Goal: Information Seeking & Learning: Learn about a topic

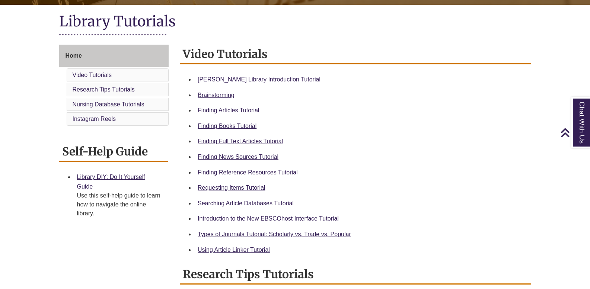
scroll to position [149, 0]
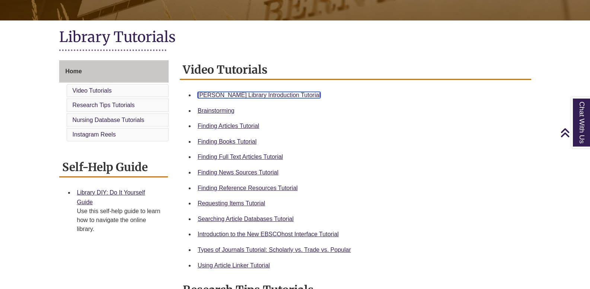
click at [269, 92] on link "[PERSON_NAME] Library Introduction Tutorial" at bounding box center [259, 95] width 123 height 6
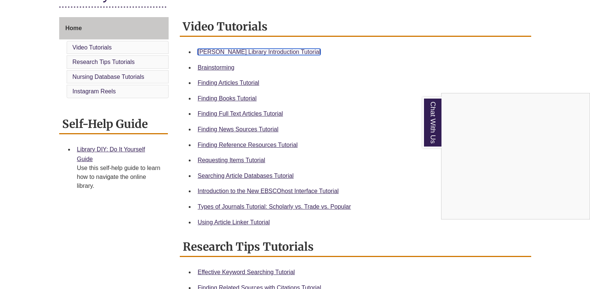
scroll to position [186, 0]
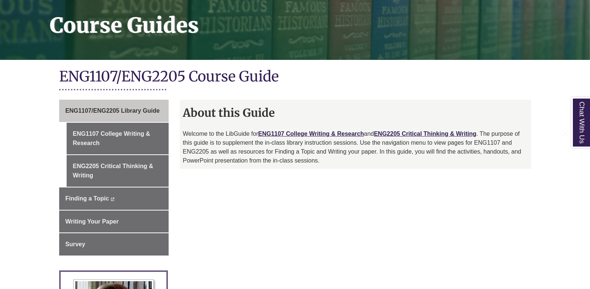
scroll to position [149, 0]
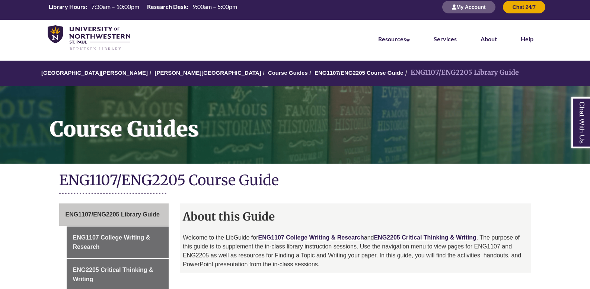
scroll to position [149, 0]
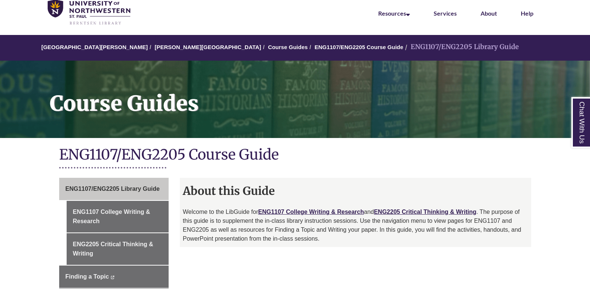
scroll to position [74, 0]
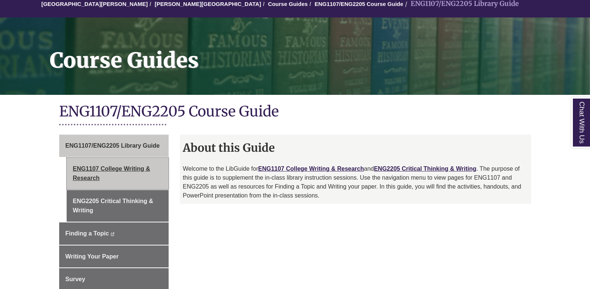
click at [147, 183] on link "ENG1107 College Writing & Research" at bounding box center [118, 174] width 102 height 32
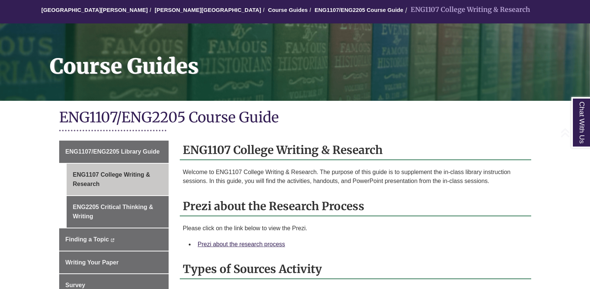
scroll to position [149, 0]
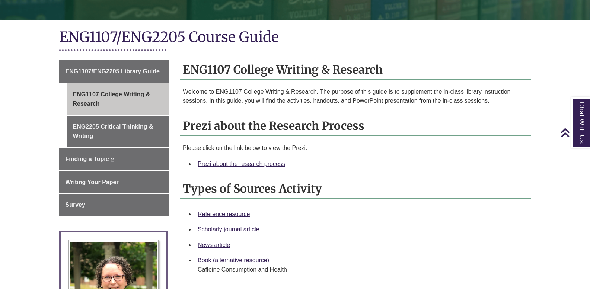
click at [277, 160] on div "Prezi about the research process" at bounding box center [361, 164] width 327 height 10
click at [276, 163] on link "Prezi about the research process" at bounding box center [241, 164] width 87 height 6
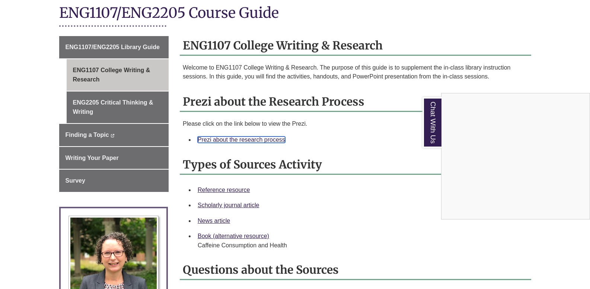
scroll to position [186, 0]
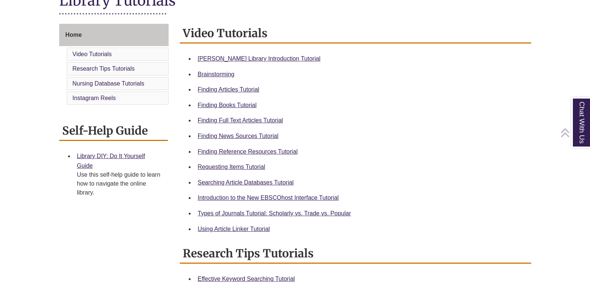
scroll to position [186, 0]
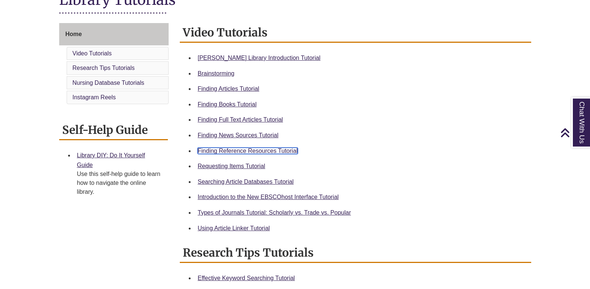
click at [262, 149] on link "Finding Reference Resources Tutorial" at bounding box center [248, 151] width 100 height 6
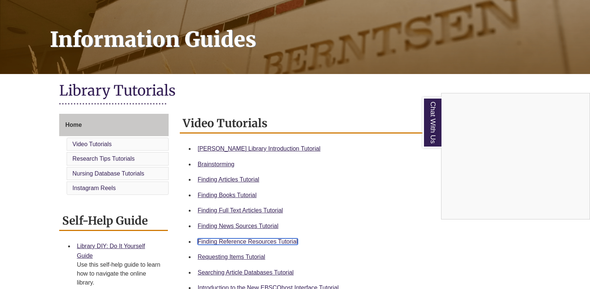
scroll to position [0, 0]
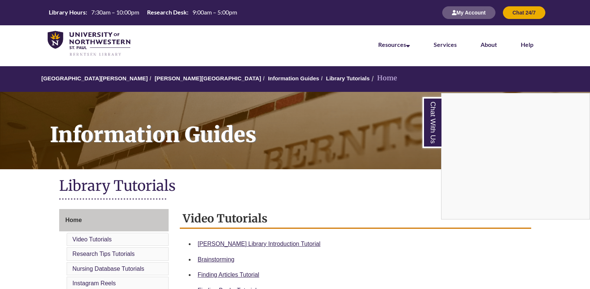
click at [309, 78] on div "Chat With Us" at bounding box center [295, 144] width 590 height 289
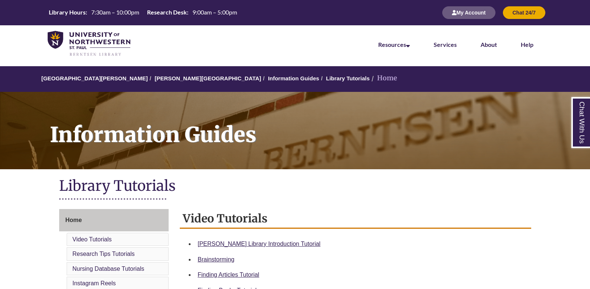
click at [369, 77] on li "Home" at bounding box center [383, 78] width 28 height 11
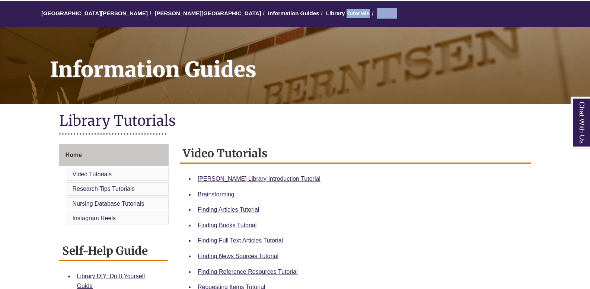
scroll to position [112, 0]
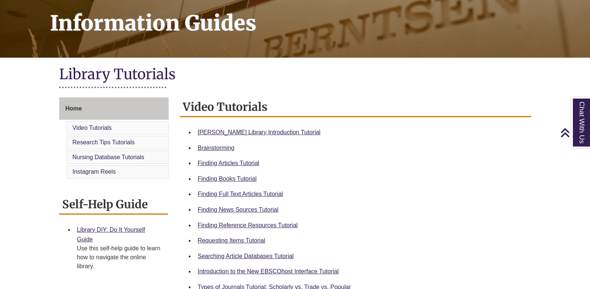
click at [145, 182] on div "Home Video Tutorials Research Tips Tutorials Nursing Database Tutorials Instagr…" at bounding box center [114, 189] width 110 height 184
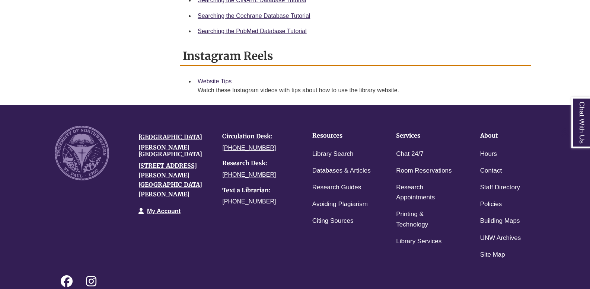
scroll to position [558, 0]
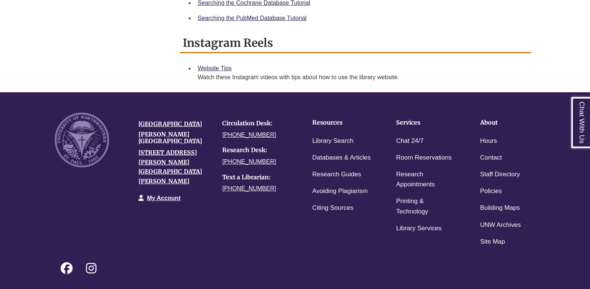
click at [163, 144] on h4 "[PERSON_NAME][GEOGRAPHIC_DATA]" at bounding box center [174, 137] width 73 height 13
click at [182, 190] on p "My Account" at bounding box center [174, 198] width 73 height 17
click at [176, 195] on link "My Account" at bounding box center [163, 198] width 33 height 6
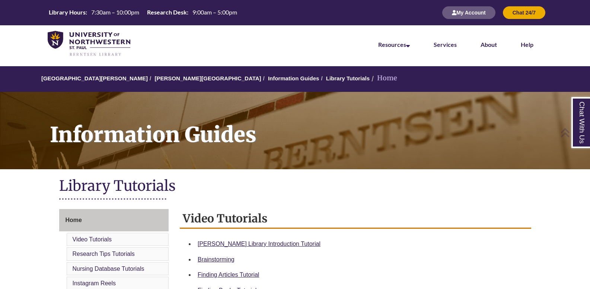
scroll to position [558, 0]
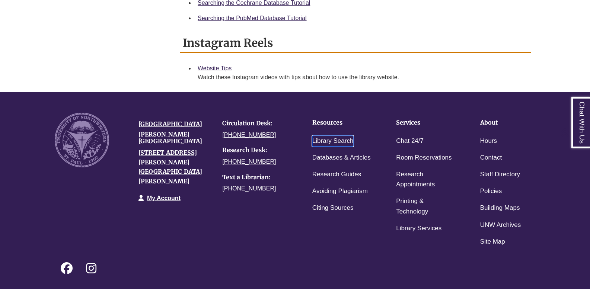
click at [335, 141] on link "Library Search" at bounding box center [332, 141] width 41 height 11
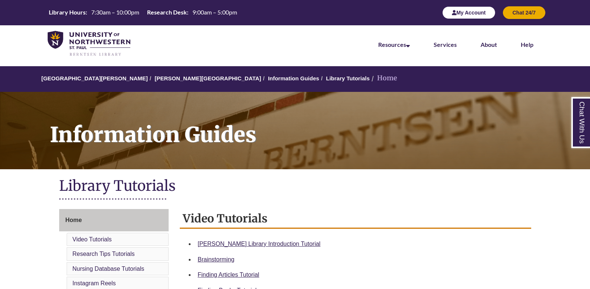
click at [481, 13] on button "My Account" at bounding box center [468, 12] width 53 height 13
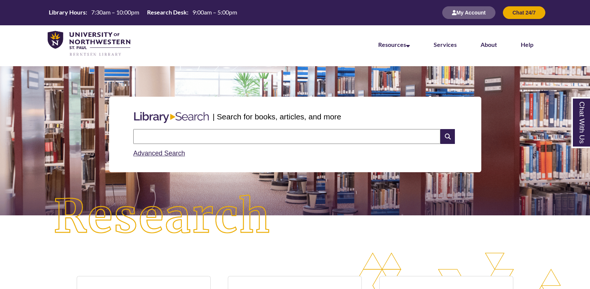
click at [269, 205] on img at bounding box center [161, 217] width 265 height 92
click at [265, 140] on input "text" at bounding box center [286, 136] width 307 height 15
click at [172, 155] on link "Advanced Search" at bounding box center [159, 153] width 52 height 7
click at [213, 134] on input "text" at bounding box center [286, 136] width 307 height 15
type input "**********"
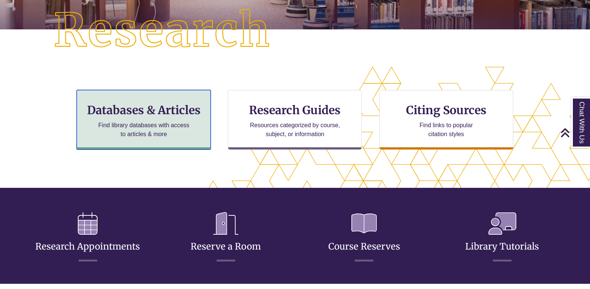
click at [192, 136] on p "Find library databases with access to articles & more" at bounding box center [143, 130] width 97 height 18
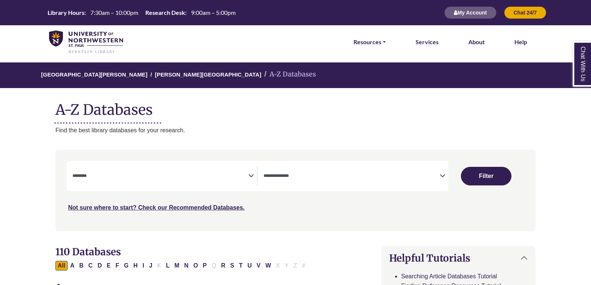
select select "Database Subject Filter"
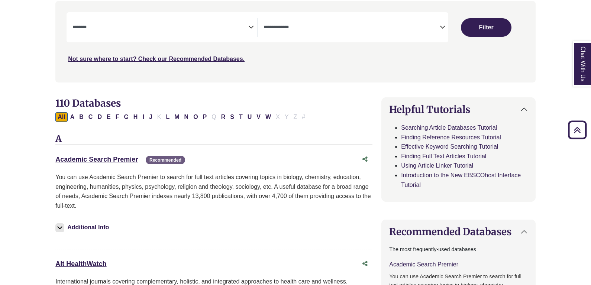
click at [296, 34] on span "Search filters" at bounding box center [352, 27] width 176 height 19
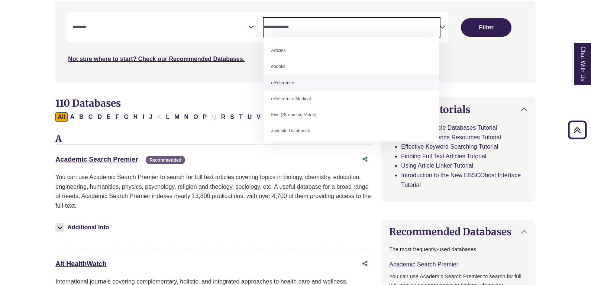
select select "*****"
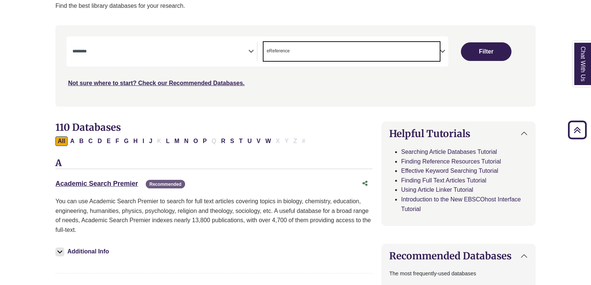
scroll to position [112, 0]
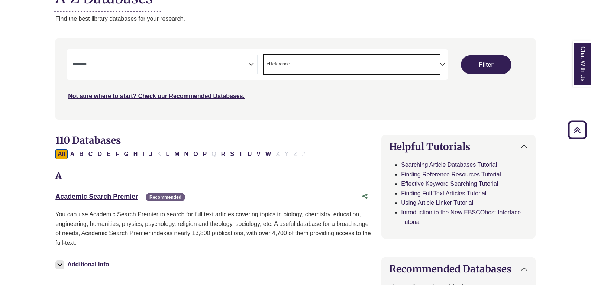
click at [232, 68] on textarea "Search" at bounding box center [161, 65] width 176 height 6
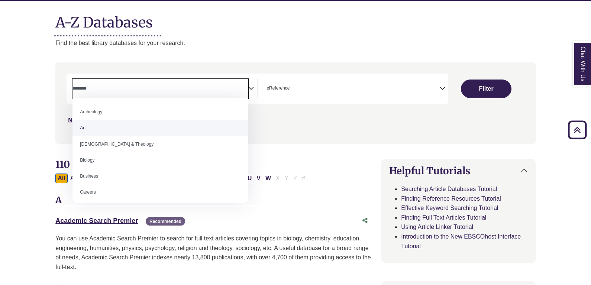
scroll to position [74, 0]
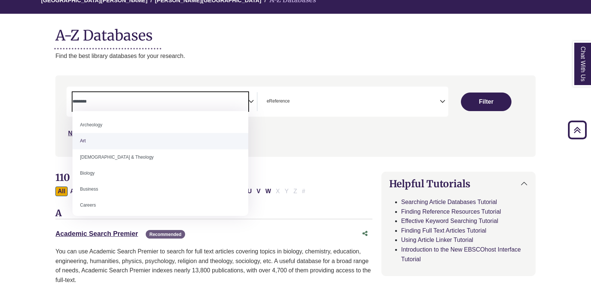
click at [331, 80] on div "Search filters" at bounding box center [296, 115] width 472 height 75
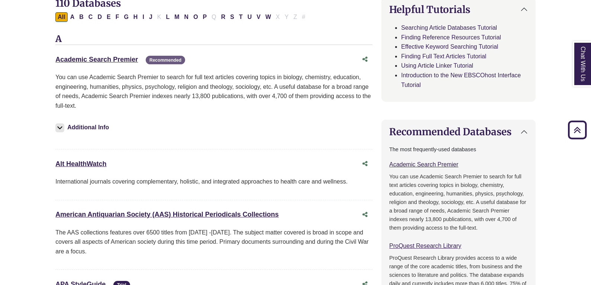
scroll to position [186, 0]
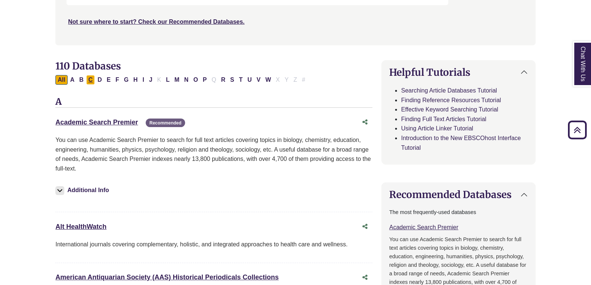
click at [94, 79] on button "C" at bounding box center [90, 80] width 9 height 10
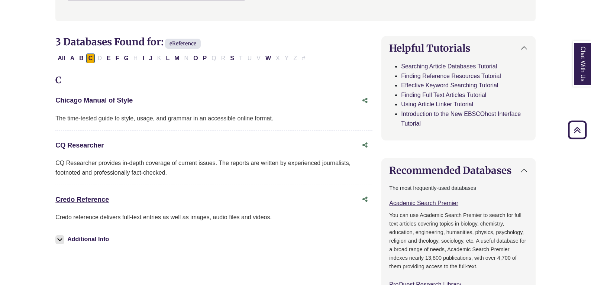
scroll to position [223, 0]
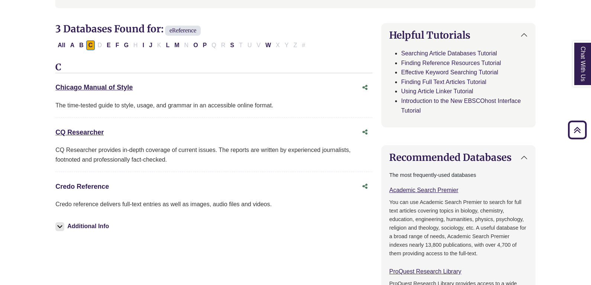
click at [105, 185] on link "Credo Reference This link opens in a new window" at bounding box center [82, 186] width 54 height 7
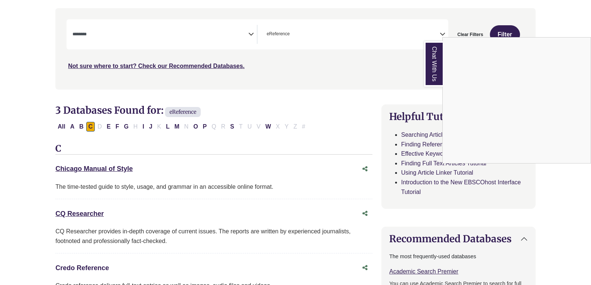
scroll to position [74, 0]
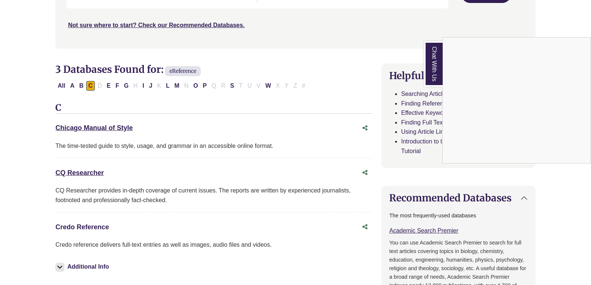
scroll to position [186, 0]
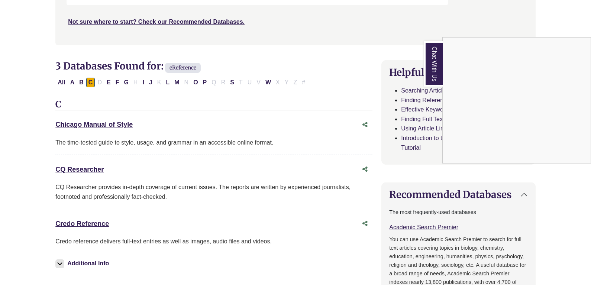
select select "Database Subject Filter"
select select "Database Types Filter"
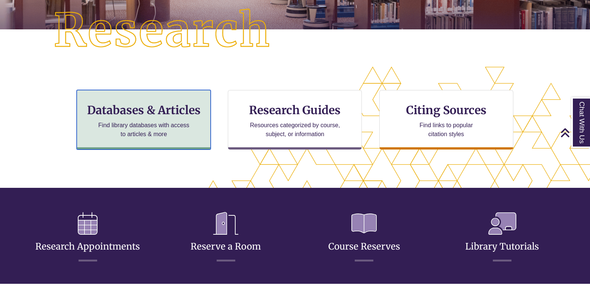
click at [208, 129] on div "Databases & Articles Find library databases with access to articles & more" at bounding box center [144, 120] width 134 height 60
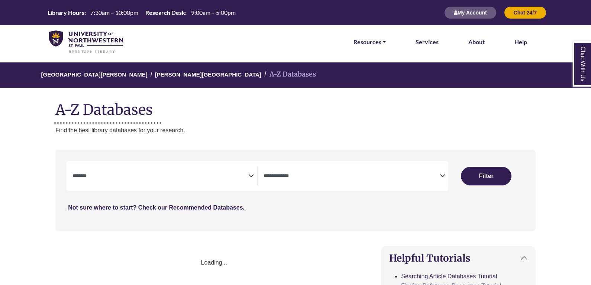
select select "Database Subject Filter"
select select "Database Types Filter"
select select "Database Subject Filter"
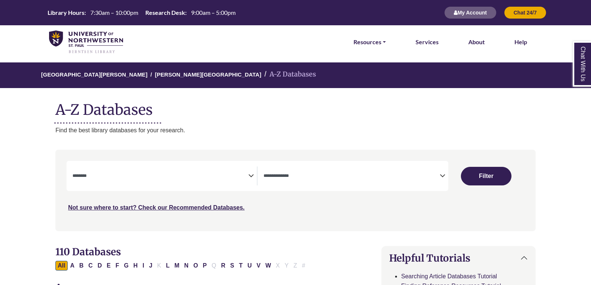
click at [289, 174] on textarea "Search" at bounding box center [352, 177] width 176 height 6
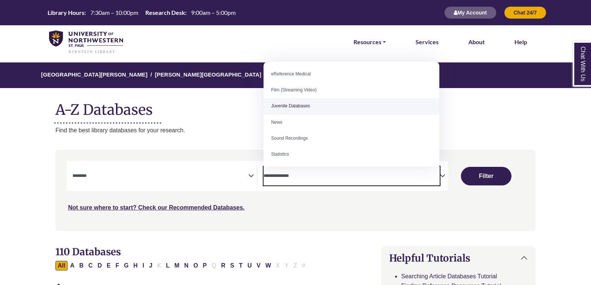
scroll to position [52, 0]
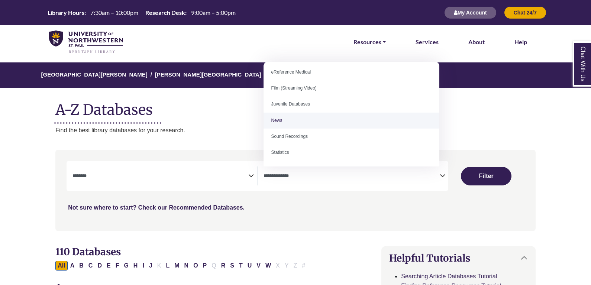
select select "*****"
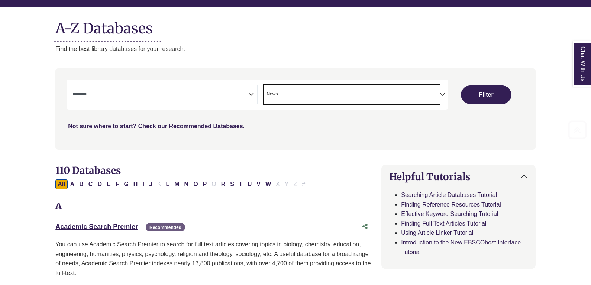
scroll to position [112, 0]
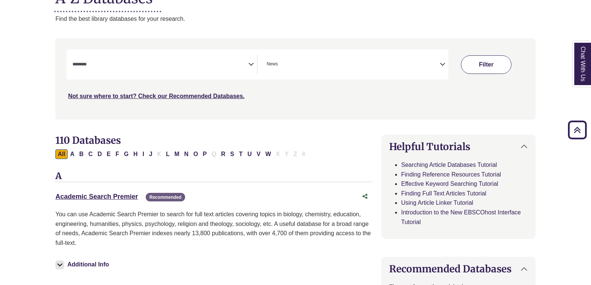
click at [494, 70] on button "Filter" at bounding box center [486, 64] width 51 height 19
select select "Database Subject Filter"
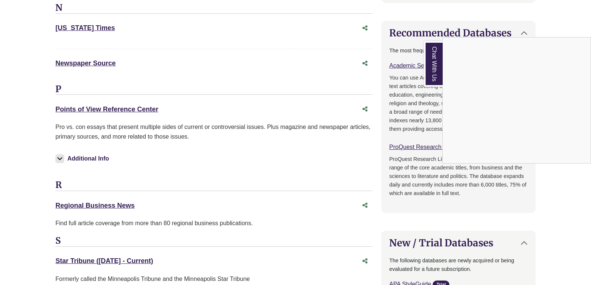
scroll to position [335, 0]
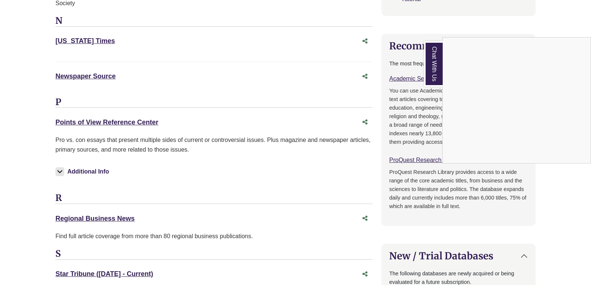
click at [111, 63] on div "Chat With Us" at bounding box center [295, 142] width 591 height 285
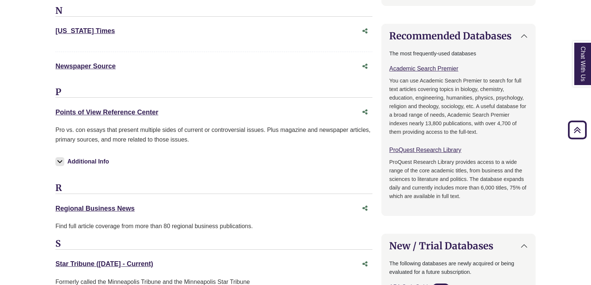
scroll to position [186, 0]
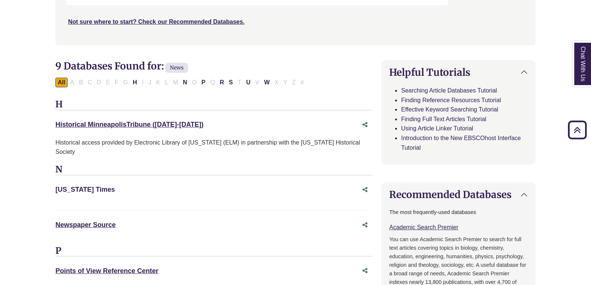
click at [99, 186] on link "[US_STATE] Times This link opens in a new window" at bounding box center [85, 189] width 60 height 7
